Goal: Information Seeking & Learning: Learn about a topic

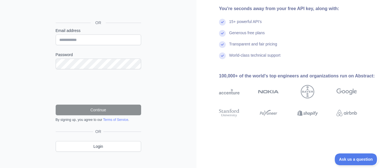
scroll to position [57, 0]
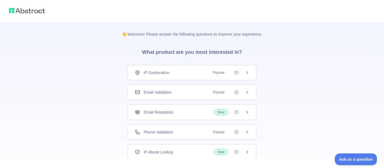
scroll to position [38, 0]
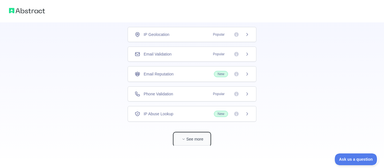
click at [191, 137] on button "See more" at bounding box center [192, 139] width 36 height 13
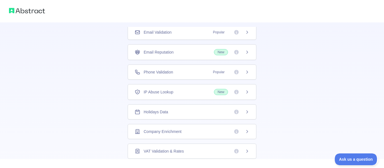
scroll to position [0, 0]
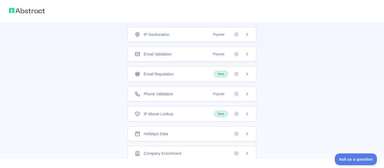
click at [184, 37] on div "IP Geolocation Popular" at bounding box center [192, 34] width 129 height 15
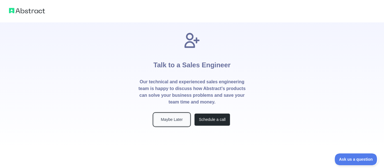
click at [181, 121] on button "Maybe Later" at bounding box center [172, 120] width 36 height 13
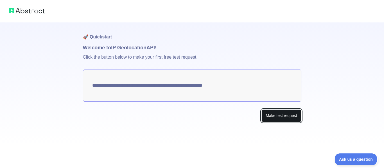
click at [296, 118] on button "Make test request" at bounding box center [281, 116] width 40 height 13
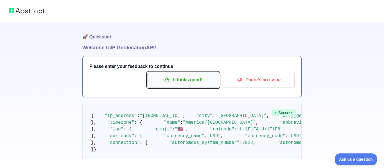
click at [192, 75] on p "It looks good!" at bounding box center [183, 80] width 64 height 10
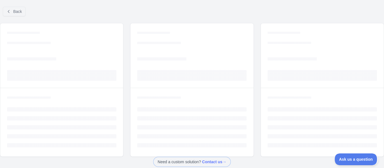
scroll to position [33, 0]
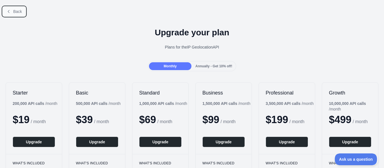
click at [24, 12] on button "Back" at bounding box center [14, 12] width 23 height 10
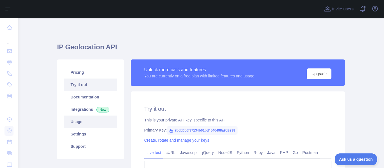
click at [82, 123] on link "Usage" at bounding box center [90, 122] width 53 height 12
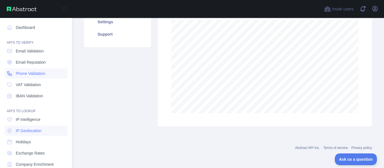
scroll to position [280848, 280687]
click at [28, 30] on link "Dashboard" at bounding box center [35, 27] width 63 height 10
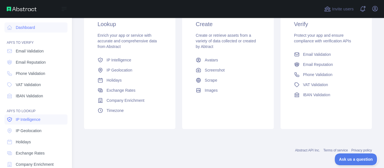
click at [28, 121] on span "IP Intelligence" at bounding box center [28, 120] width 25 height 6
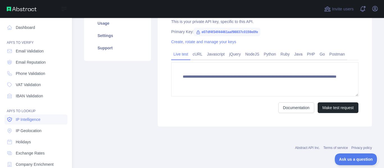
scroll to position [99, 0]
